Goal: Transaction & Acquisition: Purchase product/service

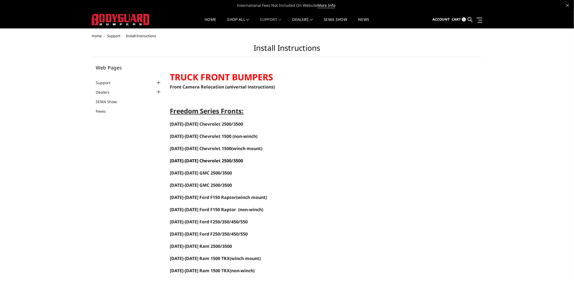
click at [191, 160] on span "2020-2023 Chevrolet 2500/3500" at bounding box center [206, 161] width 73 height 6
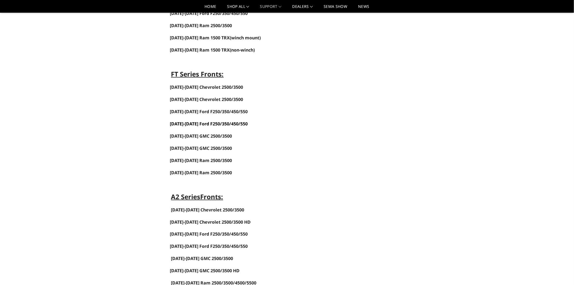
scroll to position [211, 0]
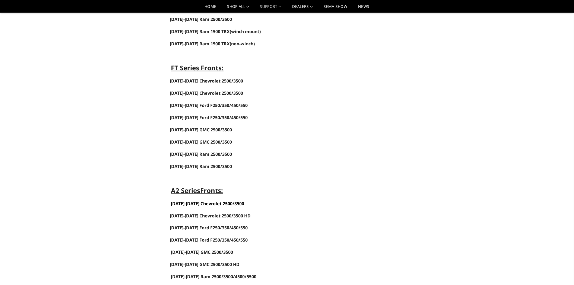
click at [206, 205] on link "2020-2023 Chevrolet 2500/3500" at bounding box center [207, 204] width 73 height 6
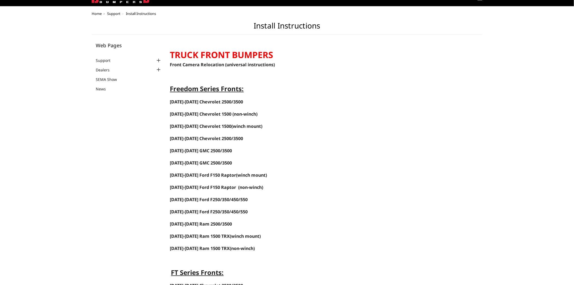
scroll to position [0, 0]
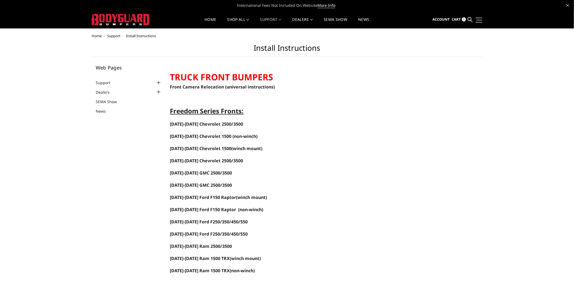
click at [479, 20] on span at bounding box center [480, 20] width 6 height 1
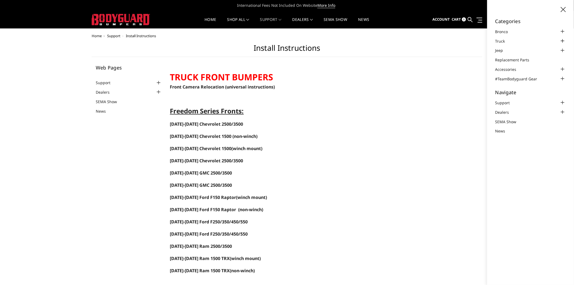
click at [563, 40] on div at bounding box center [563, 41] width 7 height 7
click at [562, 49] on div at bounding box center [563, 49] width 7 height 7
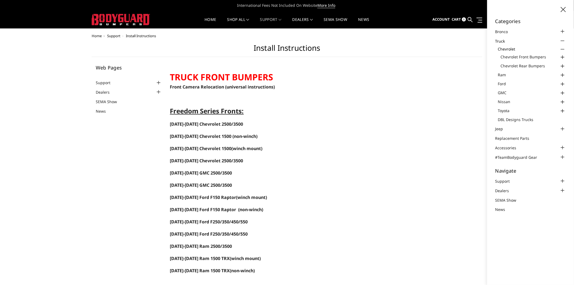
click at [563, 55] on div at bounding box center [563, 57] width 7 height 7
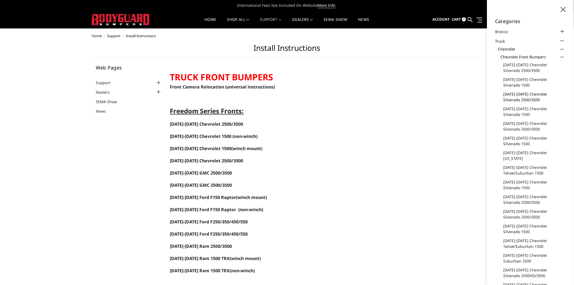
click at [529, 94] on link "[DATE]-[DATE] Chevrolet Silverado 2500/3500" at bounding box center [535, 96] width 62 height 11
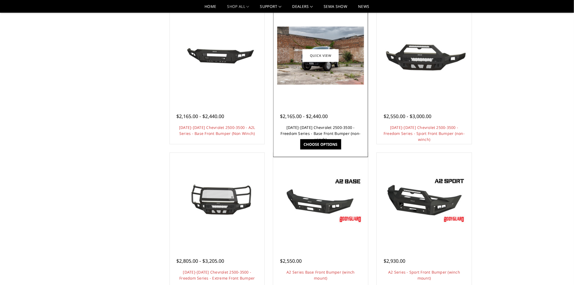
scroll to position [241, 0]
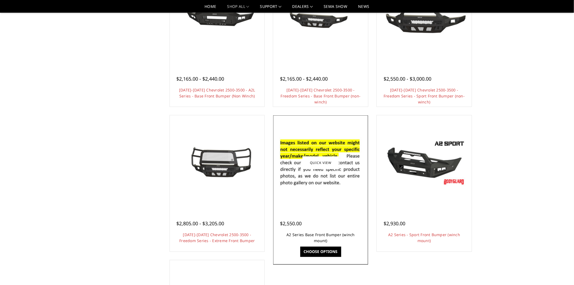
click at [304, 232] on link "A2 Series Base Front Bumper (winch mount)" at bounding box center [321, 237] width 68 height 11
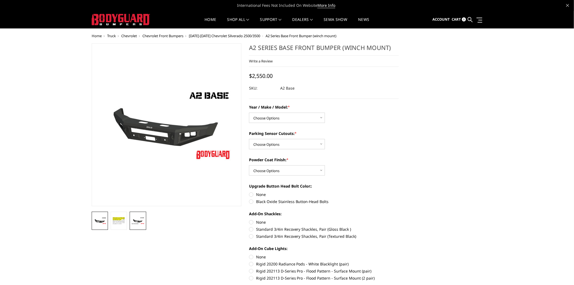
drag, startPoint x: 145, startPoint y: 223, endPoint x: 132, endPoint y: 226, distance: 12.8
click at [145, 223] on link at bounding box center [138, 221] width 16 height 18
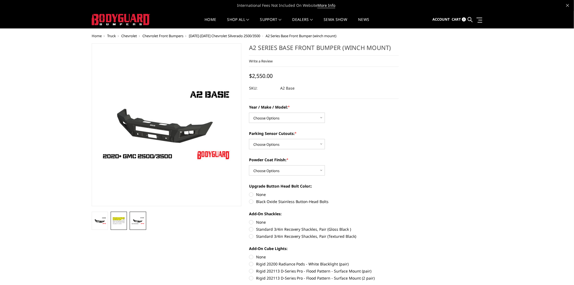
click at [126, 225] on link at bounding box center [119, 221] width 16 height 18
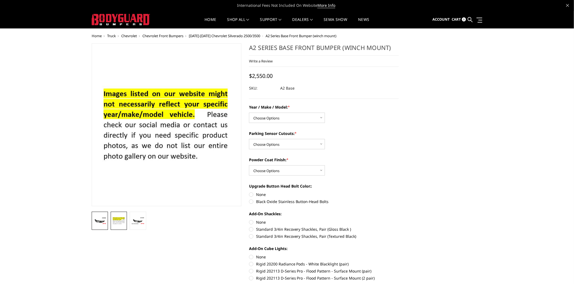
click at [103, 216] on link at bounding box center [100, 221] width 16 height 18
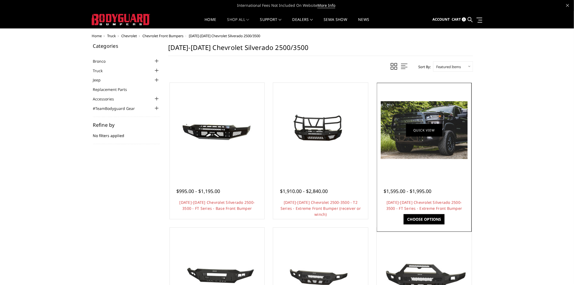
click at [419, 132] on link "Quick view" at bounding box center [424, 130] width 36 height 13
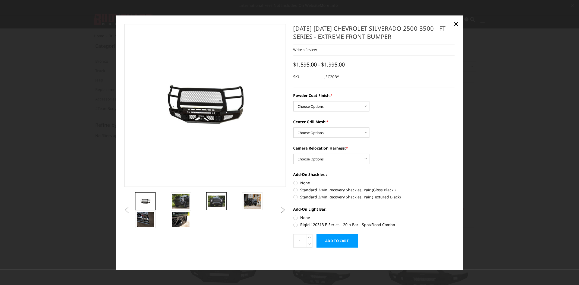
click at [214, 205] on img at bounding box center [216, 201] width 17 height 11
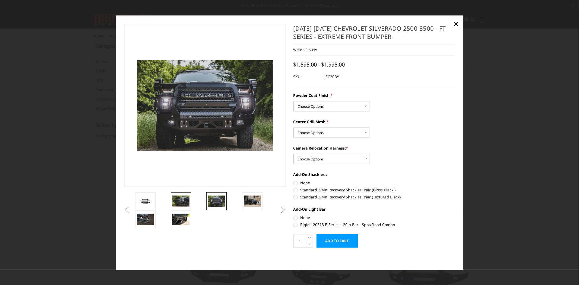
click at [183, 200] on img at bounding box center [180, 201] width 17 height 11
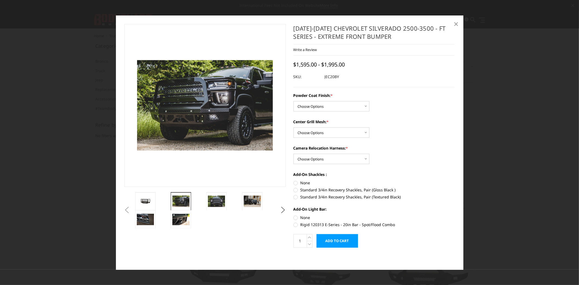
click at [454, 26] on span "×" at bounding box center [456, 24] width 5 height 12
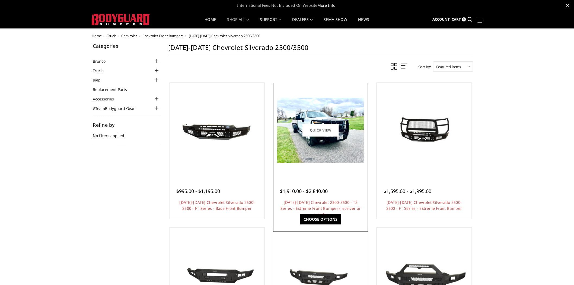
click at [321, 174] on div at bounding box center [321, 130] width 92 height 92
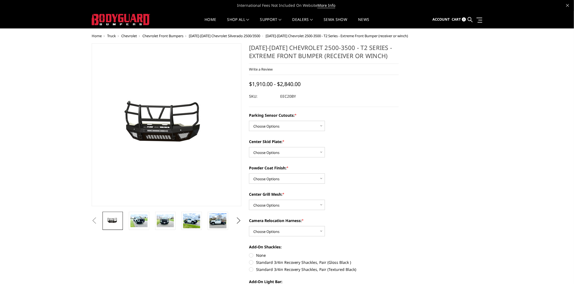
click at [150, 221] on li at bounding box center [141, 221] width 26 height 18
click at [146, 220] on img at bounding box center [139, 220] width 17 height 13
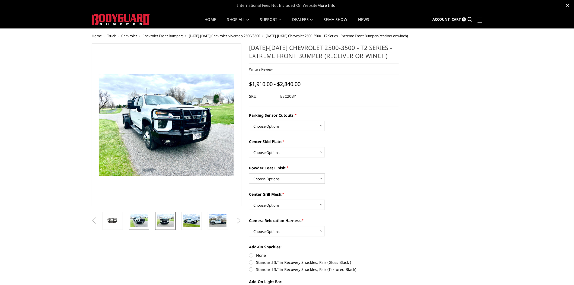
click at [165, 224] on img at bounding box center [165, 220] width 17 height 13
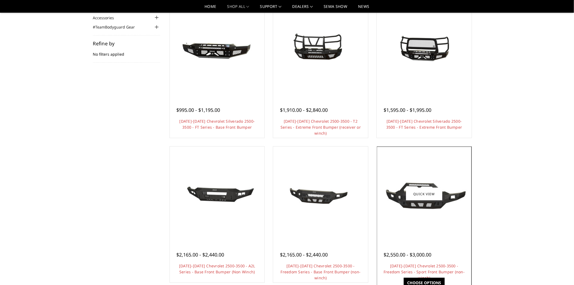
scroll to position [121, 0]
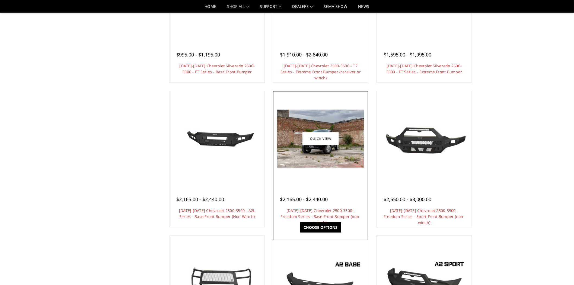
click at [331, 206] on div "$2,165.00 - $2,440.00 2020-2023 Chevrolet 2500-3500 - Freedom Series - Base Fro…" at bounding box center [321, 205] width 92 height 41
click at [332, 213] on link "[DATE]-[DATE] Chevrolet 2500-3500 - Freedom Series - Base Front Bumper (non-win…" at bounding box center [321, 216] width 80 height 17
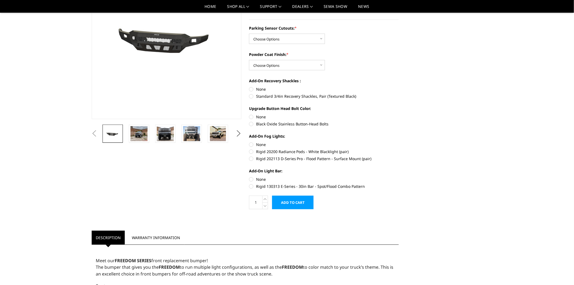
scroll to position [60, 0]
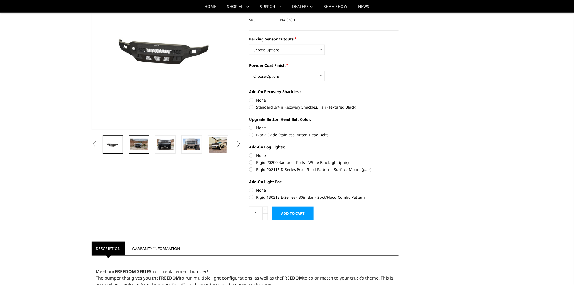
click at [140, 144] on img at bounding box center [139, 144] width 17 height 11
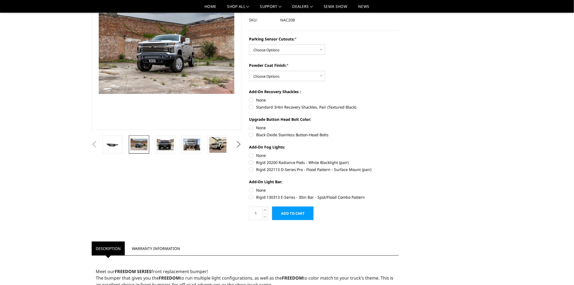
scroll to position [45, 0]
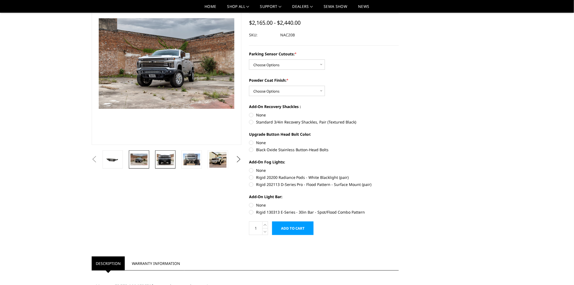
click at [156, 155] on link at bounding box center [165, 159] width 20 height 18
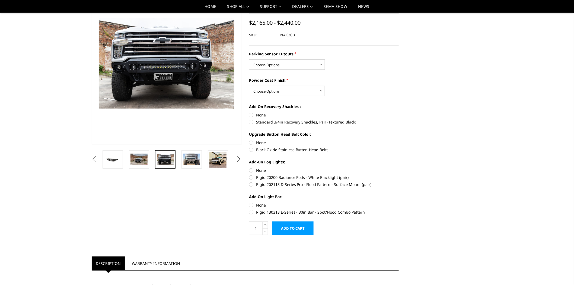
click at [202, 159] on li at bounding box center [193, 159] width 26 height 18
click at [201, 159] on link at bounding box center [192, 159] width 20 height 18
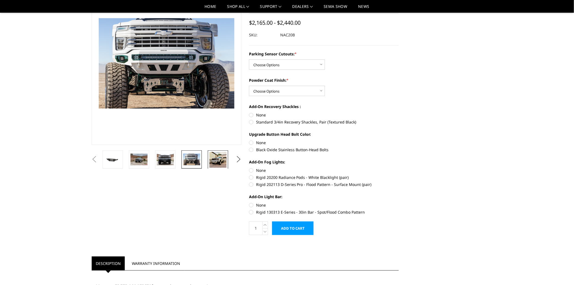
click at [215, 158] on img at bounding box center [218, 160] width 17 height 16
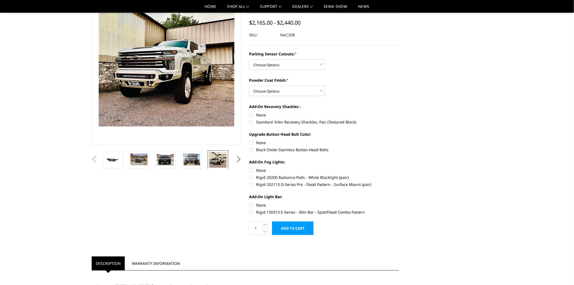
scroll to position [28, 0]
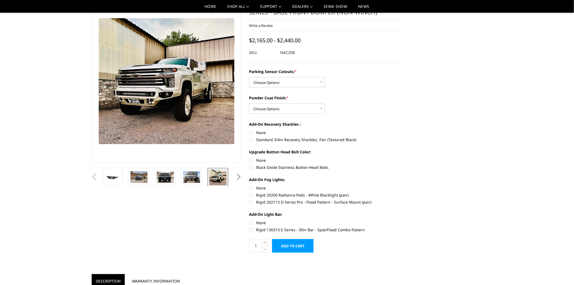
click at [236, 177] on button "Next" at bounding box center [239, 177] width 8 height 8
click at [206, 176] on li at bounding box center [193, 177] width 26 height 18
click at [214, 176] on img at bounding box center [218, 177] width 17 height 14
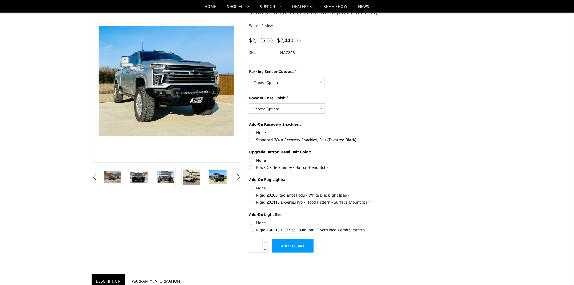
click at [224, 176] on img at bounding box center [218, 177] width 17 height 14
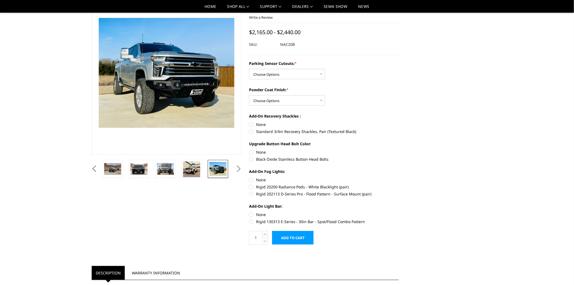
click at [237, 169] on button "Next" at bounding box center [239, 169] width 8 height 8
click at [238, 167] on button "Next" at bounding box center [239, 169] width 8 height 8
click at [194, 164] on img at bounding box center [191, 168] width 17 height 11
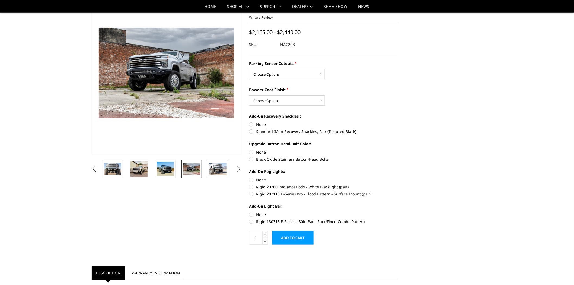
scroll to position [45, 0]
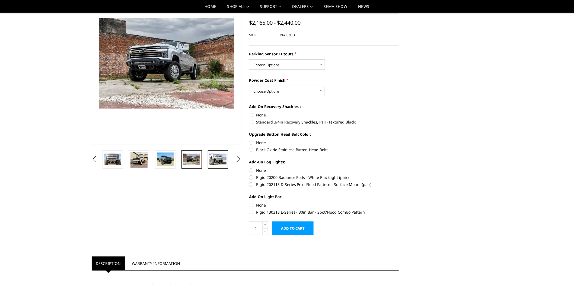
click at [215, 163] on img at bounding box center [218, 159] width 17 height 11
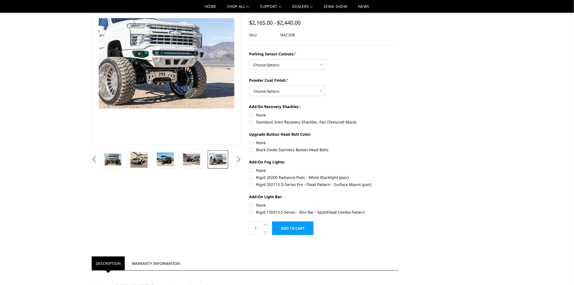
click at [236, 158] on button "Next" at bounding box center [239, 159] width 8 height 8
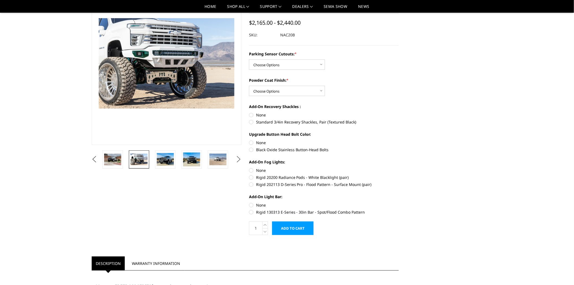
click at [236, 158] on button "Next" at bounding box center [239, 159] width 8 height 8
click at [221, 160] on img at bounding box center [218, 159] width 17 height 11
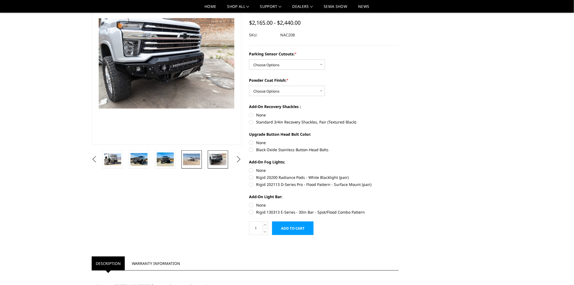
click at [187, 155] on img at bounding box center [191, 159] width 17 height 11
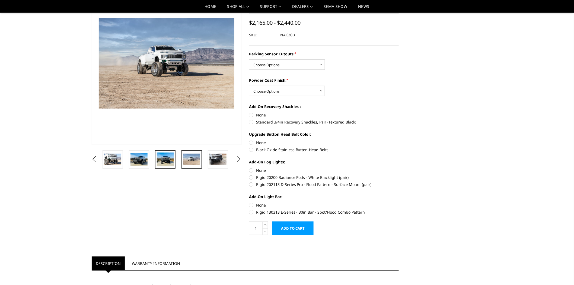
click at [157, 160] on img at bounding box center [165, 160] width 17 height 14
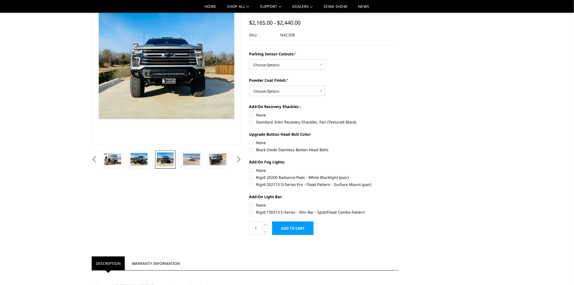
scroll to position [35, 0]
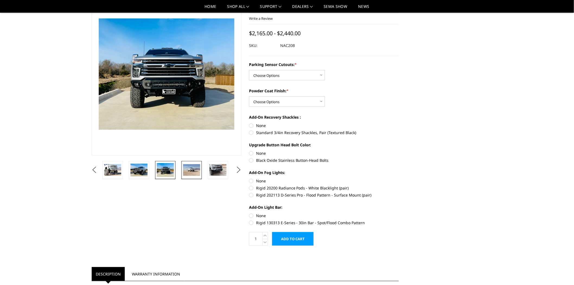
click at [192, 171] on img at bounding box center [191, 169] width 17 height 11
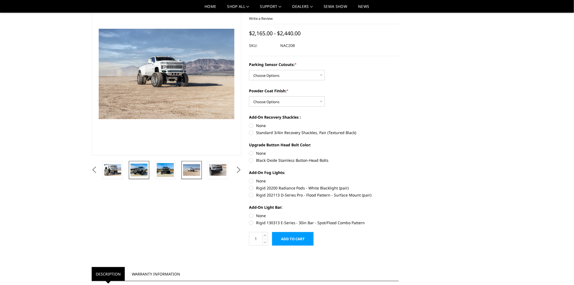
click at [146, 171] on img at bounding box center [139, 170] width 17 height 12
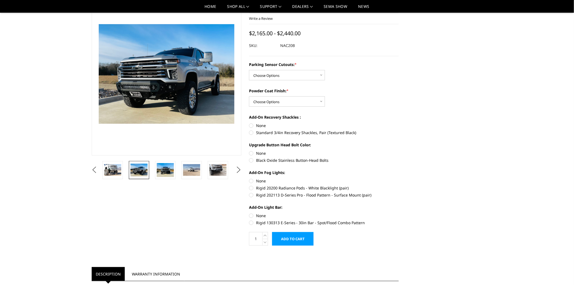
scroll to position [30, 0]
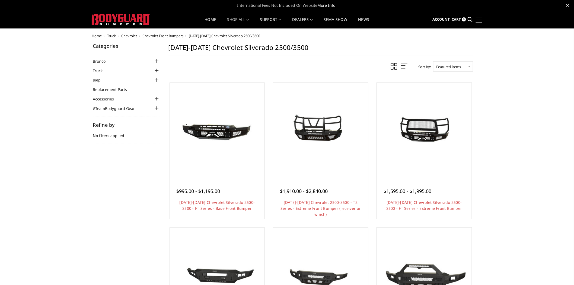
click at [478, 18] on link at bounding box center [479, 20] width 8 height 6
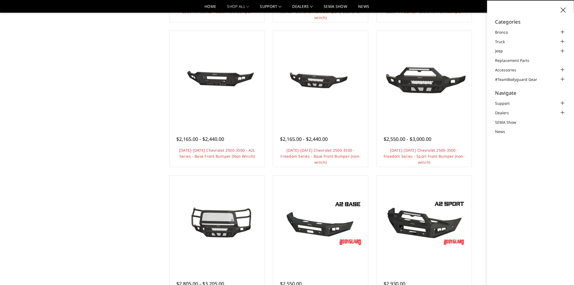
scroll to position [271, 0]
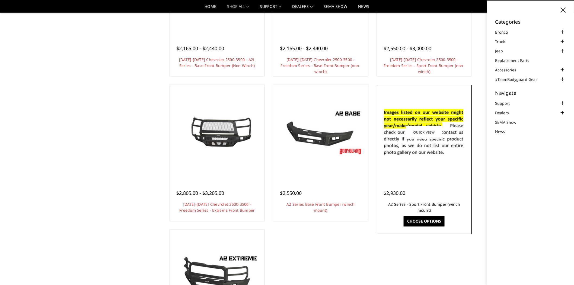
click at [435, 206] on link "A2 Series - Sport Front Bumper (winch mount)" at bounding box center [424, 207] width 72 height 11
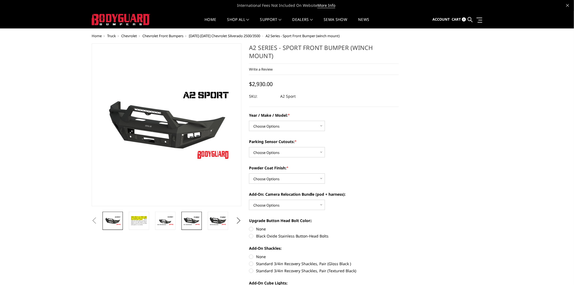
drag, startPoint x: 189, startPoint y: 215, endPoint x: 200, endPoint y: 220, distance: 12.0
click at [189, 216] on link at bounding box center [192, 221] width 20 height 18
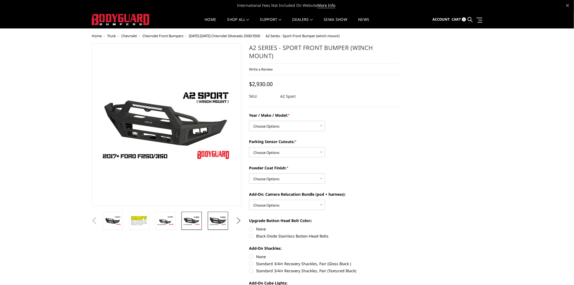
click at [213, 226] on img at bounding box center [218, 221] width 17 height 10
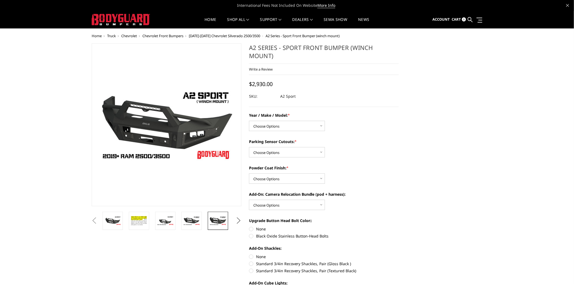
click at [237, 222] on button "Next" at bounding box center [239, 221] width 8 height 8
click at [220, 221] on img at bounding box center [218, 221] width 17 height 10
